Goal: Information Seeking & Learning: Learn about a topic

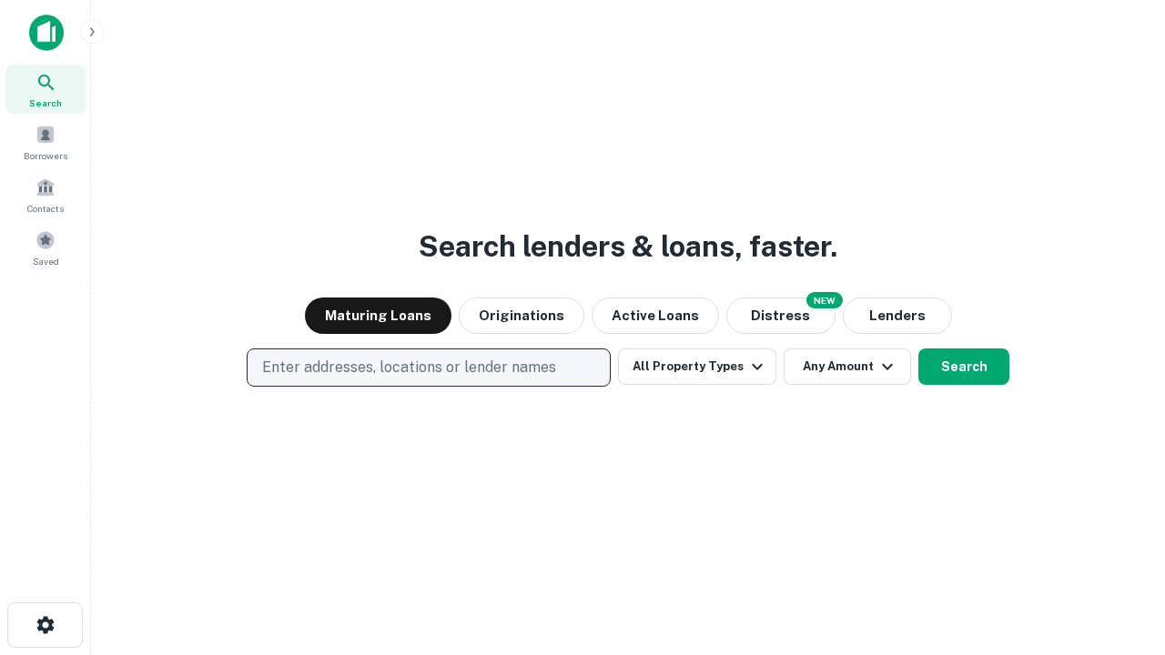
click at [428, 368] on p "Enter addresses, locations or lender names" at bounding box center [409, 368] width 294 height 22
type input "**********"
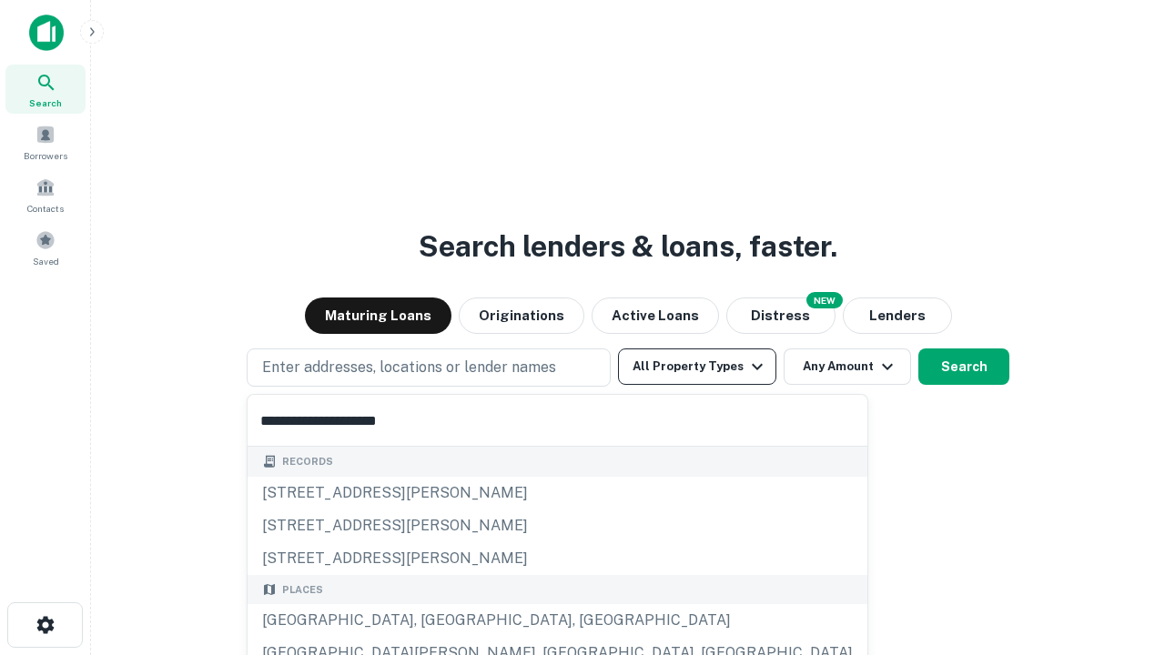
click at [435, 621] on div "[GEOGRAPHIC_DATA], [GEOGRAPHIC_DATA], [GEOGRAPHIC_DATA]" at bounding box center [558, 620] width 620 height 33
click at [697, 367] on button "All Property Types" at bounding box center [697, 367] width 158 height 36
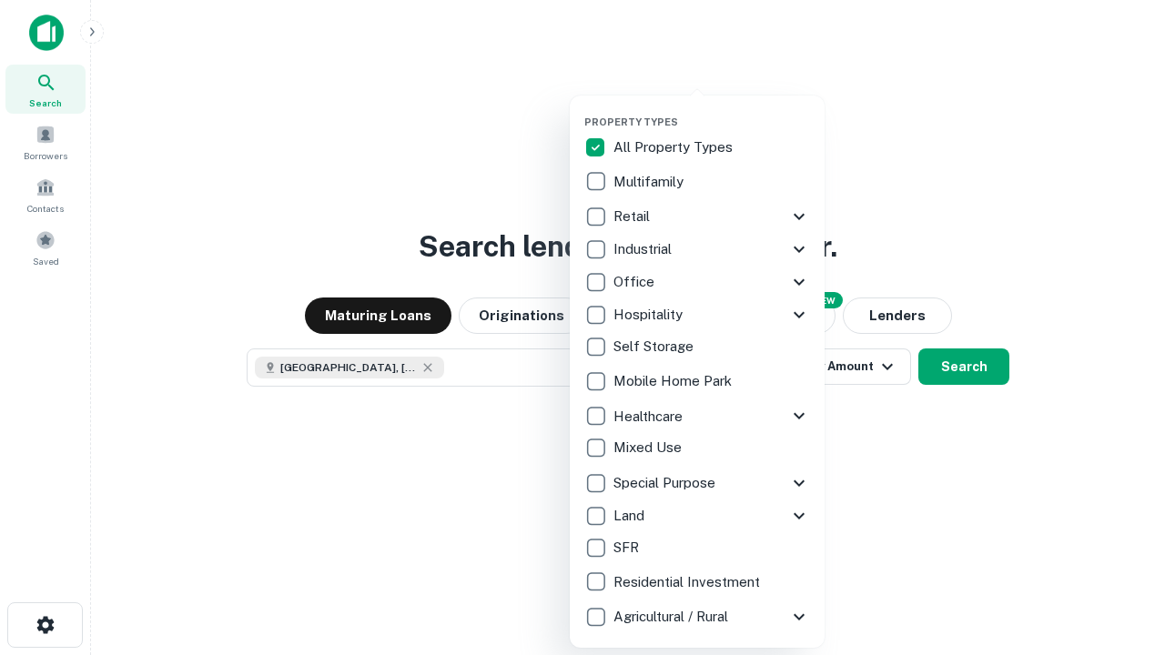
click at [712, 110] on button "button" at bounding box center [711, 110] width 255 height 1
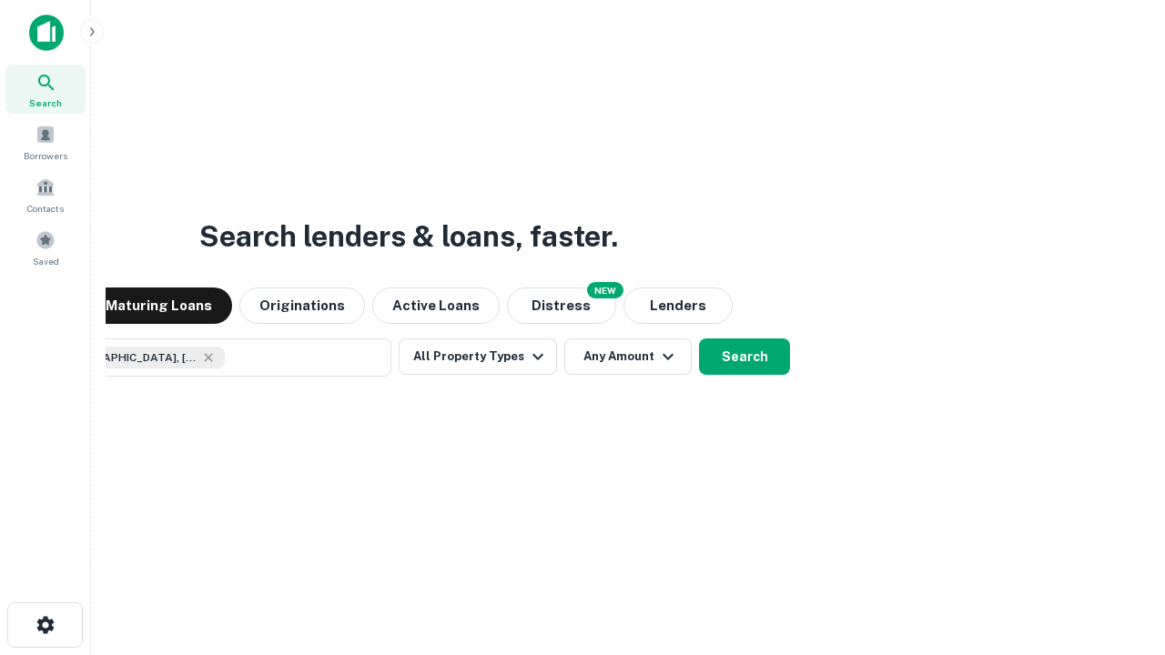
scroll to position [29, 0]
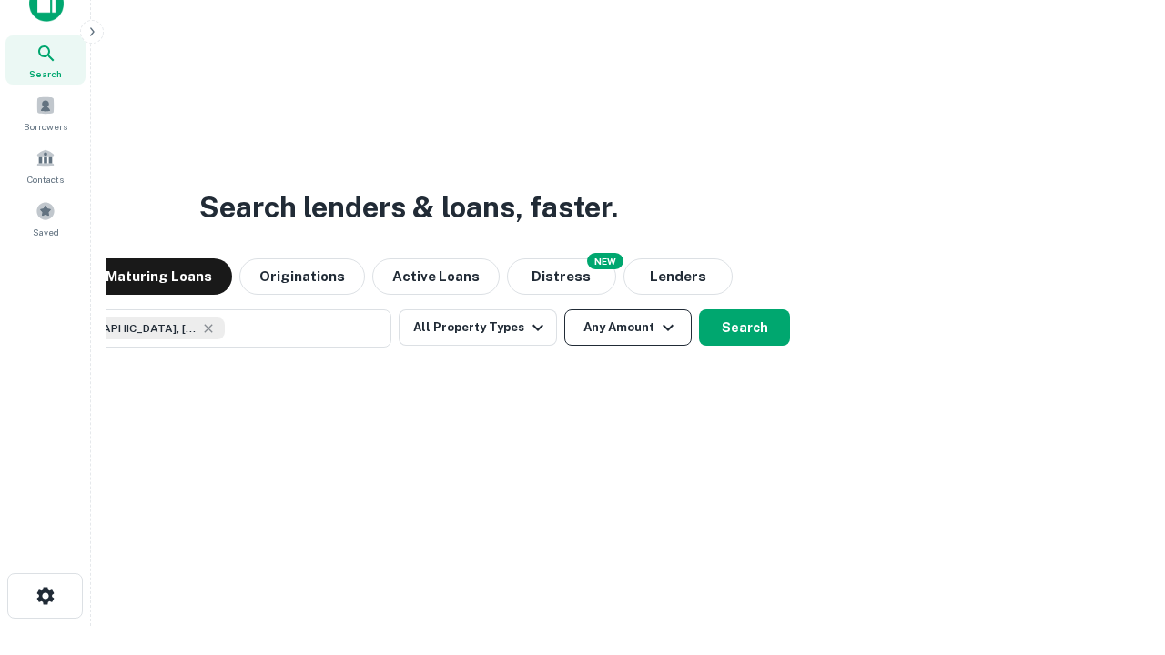
click at [564, 309] on button "Any Amount" at bounding box center [627, 327] width 127 height 36
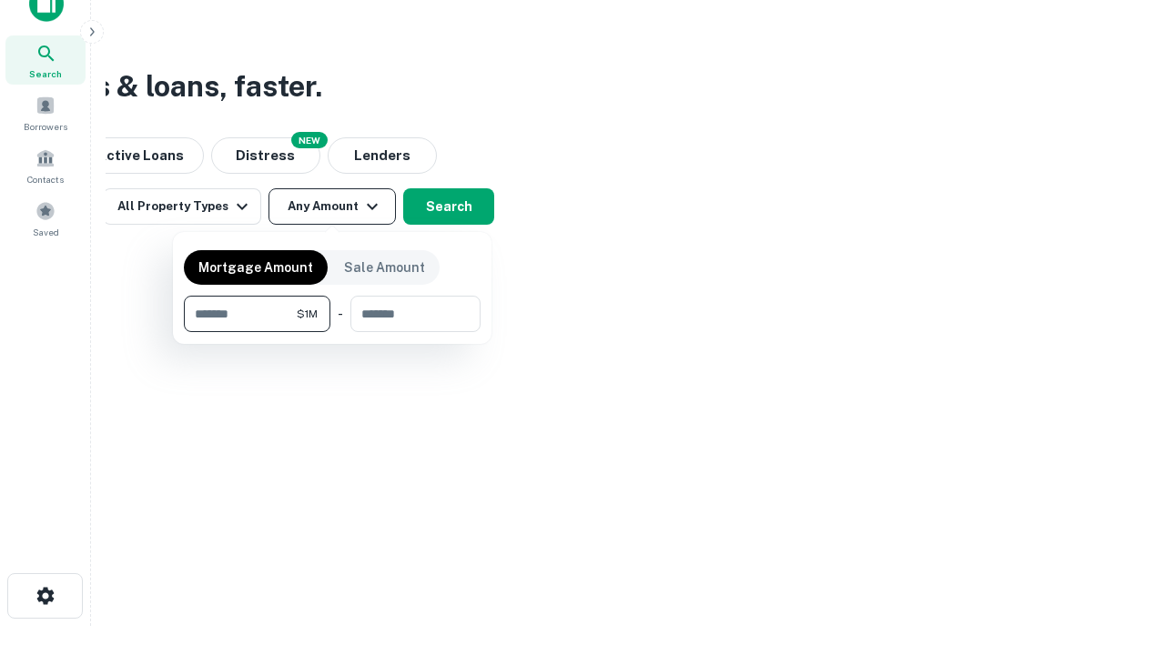
type input "*******"
click at [332, 332] on button "button" at bounding box center [332, 332] width 297 height 1
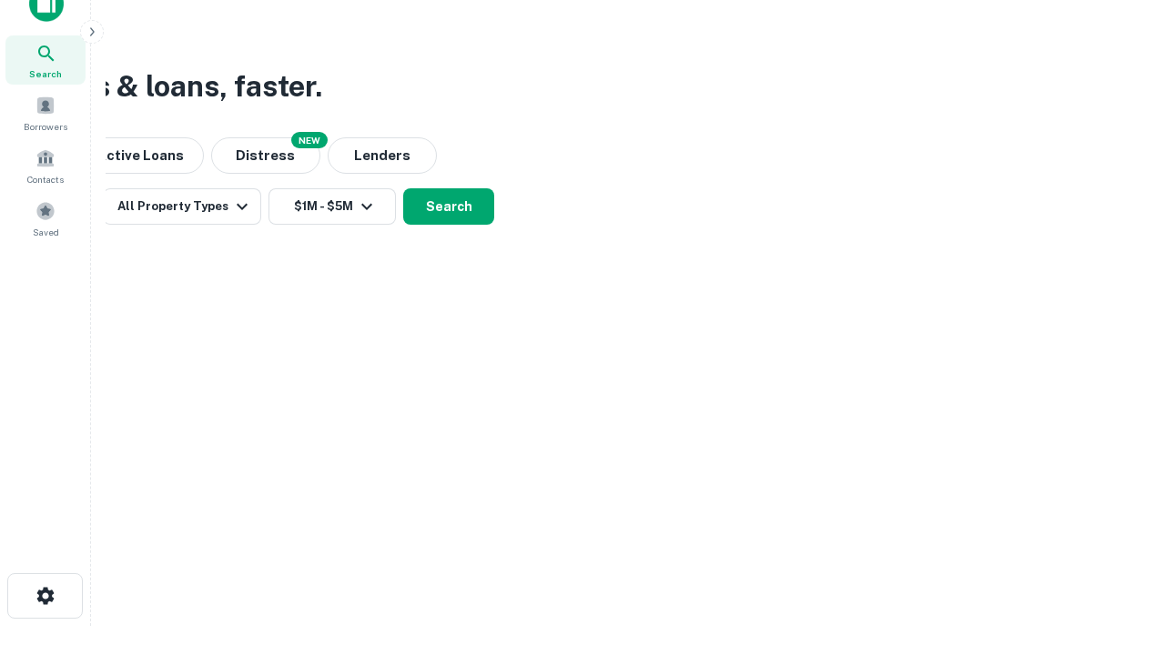
scroll to position [10, 336]
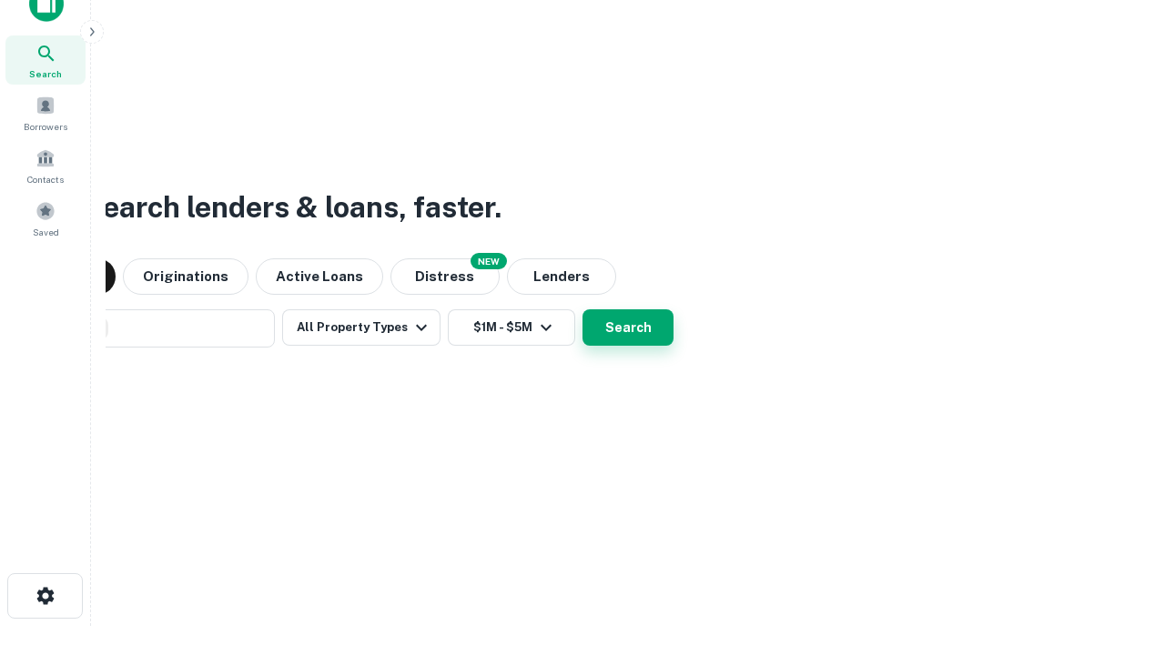
click at [582, 309] on button "Search" at bounding box center [627, 327] width 91 height 36
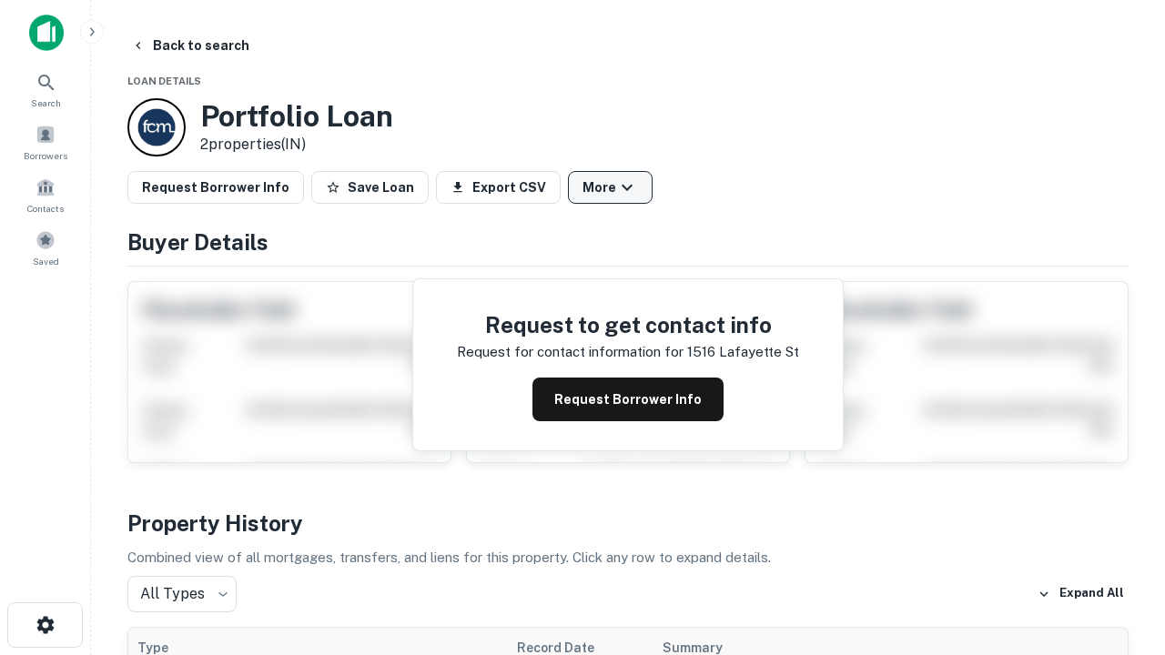
click at [610, 187] on button "More" at bounding box center [610, 187] width 85 height 33
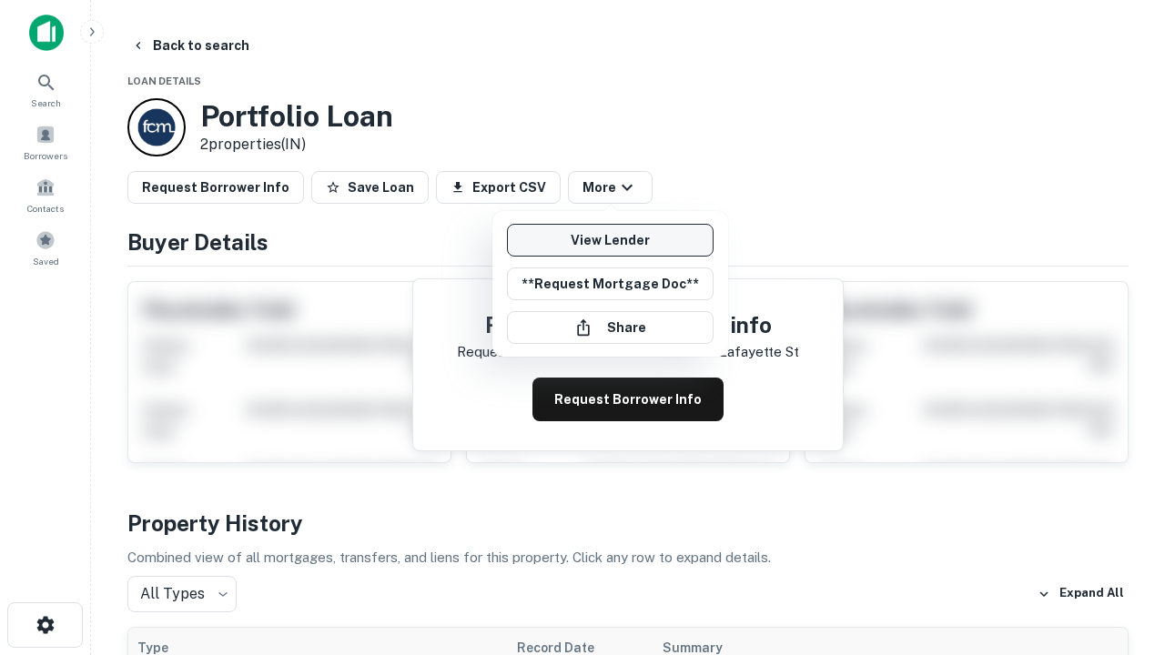
click at [610, 240] on link "View Lender" at bounding box center [610, 240] width 207 height 33
